Goal: Task Accomplishment & Management: Complete application form

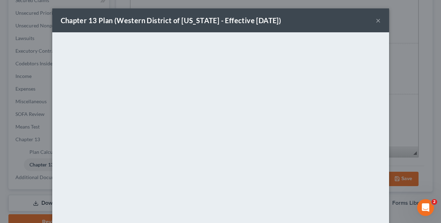
scroll to position [71, 0]
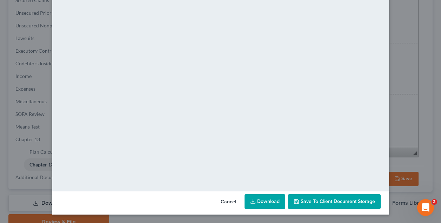
click at [332, 200] on span "Save to Client Document Storage" at bounding box center [338, 201] width 74 height 6
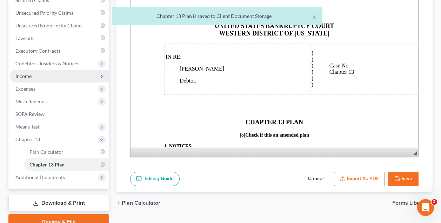
click at [27, 76] on span "Income" at bounding box center [23, 76] width 16 height 6
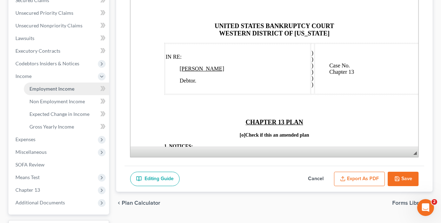
click at [46, 89] on span "Employment Income" at bounding box center [51, 89] width 45 height 6
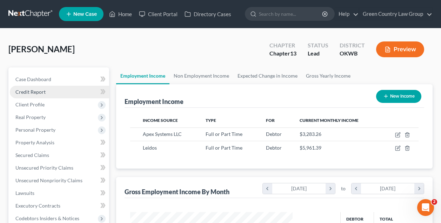
scroll to position [126, 176]
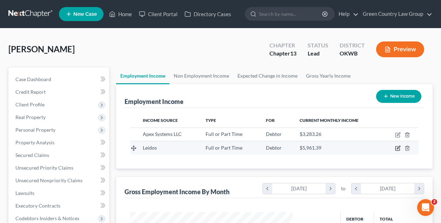
click at [397, 148] on icon "button" at bounding box center [398, 148] width 6 height 6
select select "0"
select select "48"
select select "2"
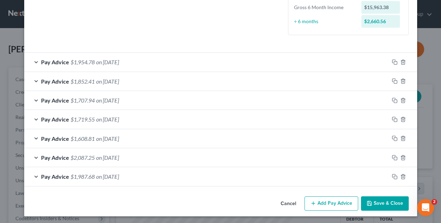
scroll to position [198, 0]
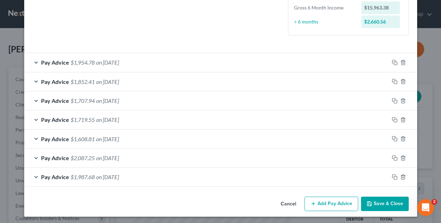
click at [328, 200] on button "Add Pay Advice" at bounding box center [332, 204] width 54 height 15
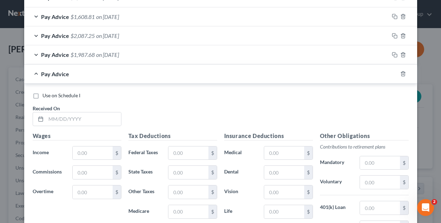
scroll to position [331, 0]
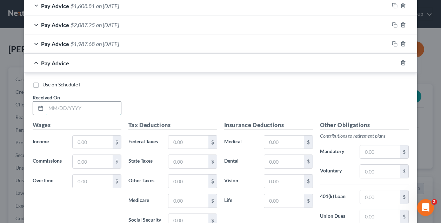
click at [74, 105] on input "text" at bounding box center [83, 107] width 75 height 13
type input "[DATE]"
click at [82, 139] on input "text" at bounding box center [93, 142] width 40 height 13
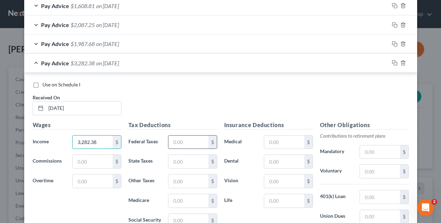
type input "3,282.38"
click at [183, 140] on input "text" at bounding box center [188, 142] width 40 height 13
type input "623.15"
click at [280, 138] on input "text" at bounding box center [284, 142] width 40 height 13
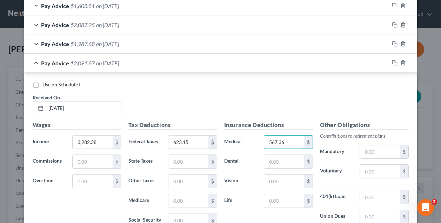
type input "567.36"
click at [297, 99] on div "Use on Schedule I Received On * [DATE]" at bounding box center [220, 101] width 383 height 40
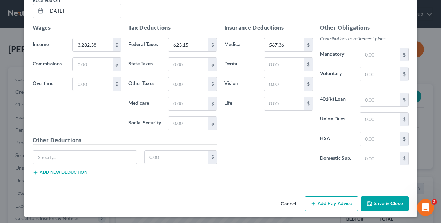
scroll to position [428, 0]
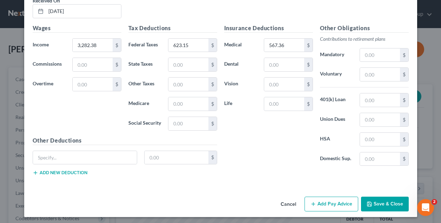
click at [383, 200] on button "Save & Close" at bounding box center [385, 204] width 48 height 15
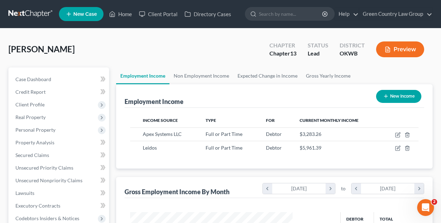
click at [354, 62] on div "[PERSON_NAME] Upgraded Chapter Chapter 13 Status Lead District OKWB Preview" at bounding box center [220, 52] width 424 height 31
click at [136, 59] on div "[PERSON_NAME] Upgraded Chapter Chapter 13 Status Lead District OKWB Preview" at bounding box center [220, 52] width 424 height 31
